Goal: Find specific page/section: Find specific page/section

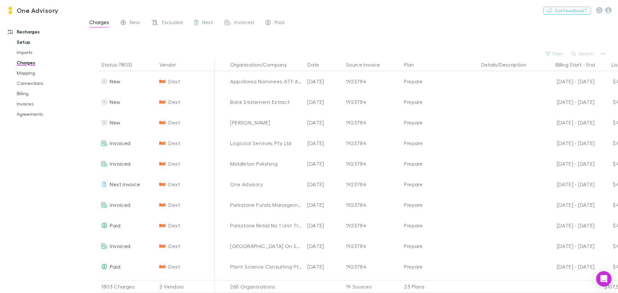
click at [23, 41] on link "Setup" at bounding box center [48, 42] width 77 height 10
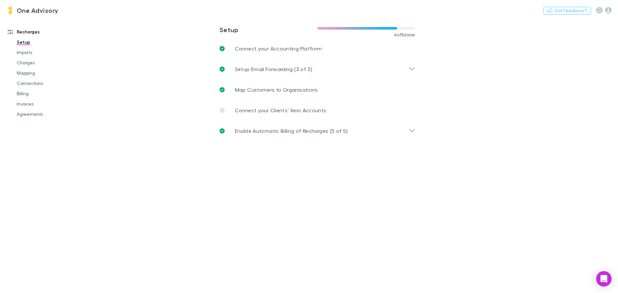
click at [26, 31] on link "Recharges" at bounding box center [44, 32] width 86 height 10
click at [26, 53] on link "Imports" at bounding box center [48, 52] width 77 height 10
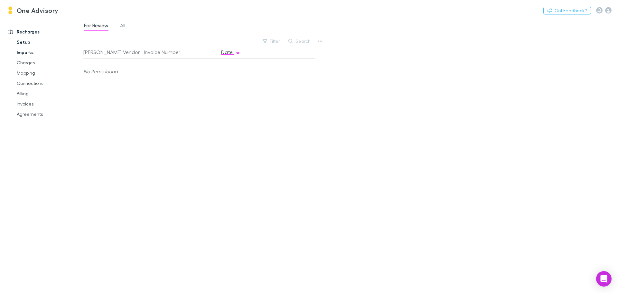
click at [26, 41] on link "Setup" at bounding box center [48, 42] width 77 height 10
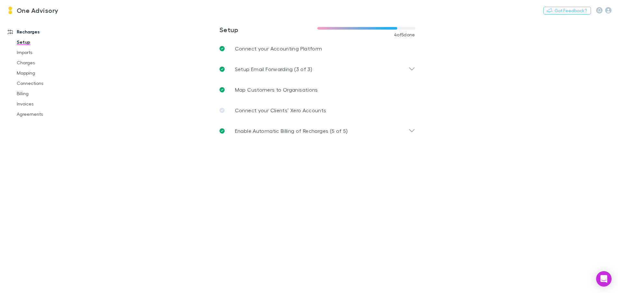
click at [27, 31] on link "Recharges" at bounding box center [44, 32] width 86 height 10
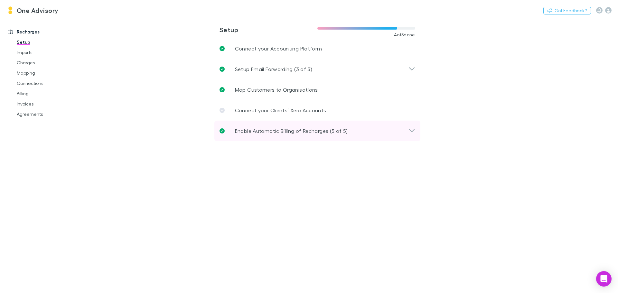
click at [302, 133] on p "Enable Automatic Billing of Recharges (5 of 5)" at bounding box center [291, 131] width 113 height 8
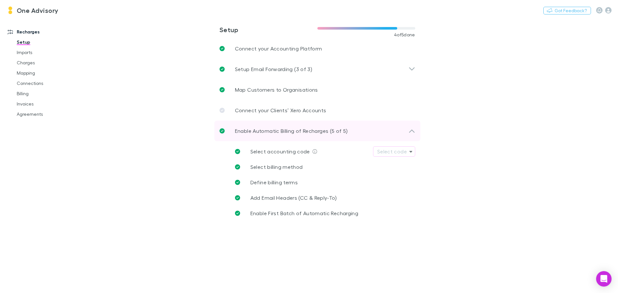
click at [302, 133] on p "Enable Automatic Billing of Recharges (5 of 5)" at bounding box center [291, 131] width 113 height 8
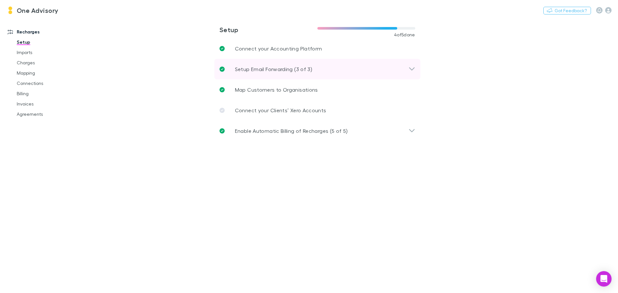
click at [350, 68] on div "Setup Email Forwarding (3 of 3)" at bounding box center [314, 69] width 189 height 8
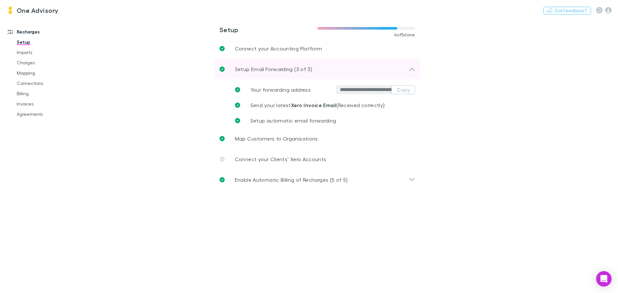
click at [350, 68] on div "Setup Email Forwarding (3 of 3)" at bounding box center [314, 69] width 189 height 8
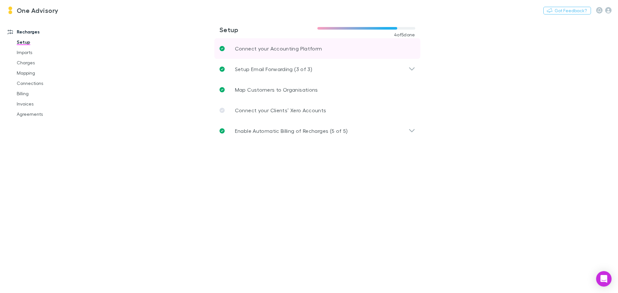
click at [343, 49] on link "Connect your Accounting Platform" at bounding box center [317, 48] width 206 height 21
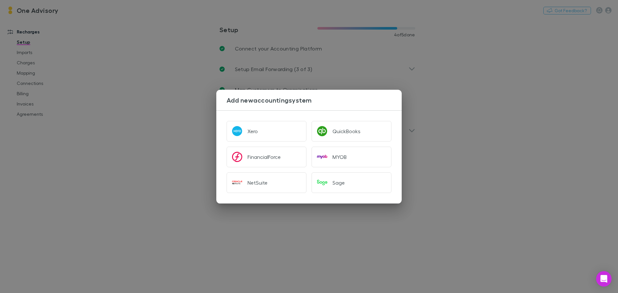
drag, startPoint x: 66, startPoint y: 162, endPoint x: 63, endPoint y: 156, distance: 6.5
click at [66, 161] on div "Add new accounting system Xero QuickBooks FinancialForce MYOB NetSuite Sage" at bounding box center [309, 146] width 618 height 293
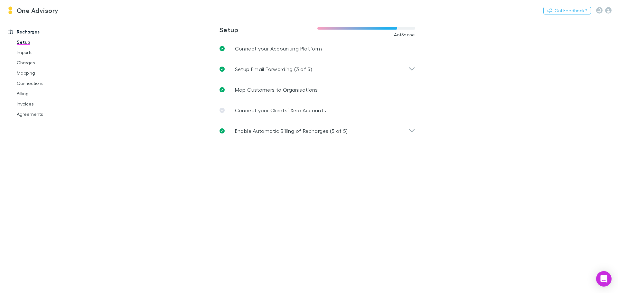
click at [35, 12] on h3 "One Advisory" at bounding box center [38, 10] width 42 height 8
drag, startPoint x: 22, startPoint y: 108, endPoint x: 22, endPoint y: 103, distance: 4.8
click at [22, 107] on link "Invoices" at bounding box center [48, 104] width 77 height 10
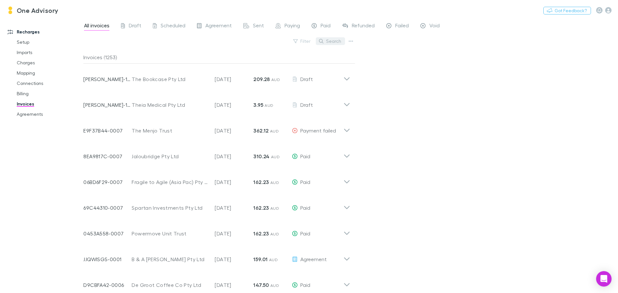
click at [331, 40] on button "Search" at bounding box center [330, 41] width 29 height 8
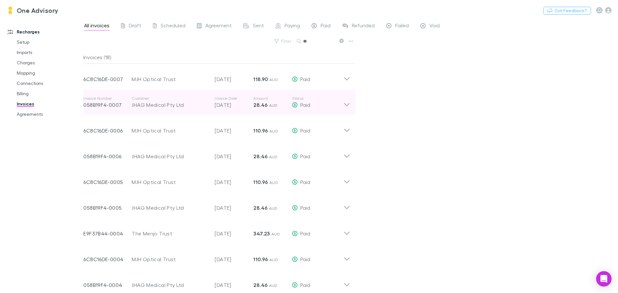
type input "**"
click at [345, 106] on icon at bounding box center [347, 102] width 7 height 13
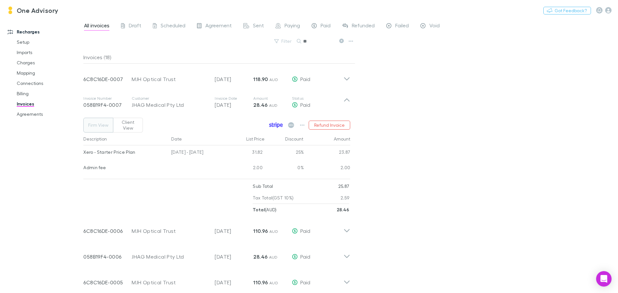
click at [284, 123] on link at bounding box center [276, 125] width 17 height 9
